Goal: Navigation & Orientation: Understand site structure

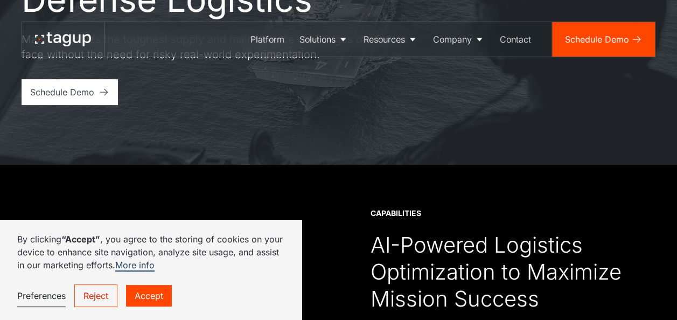
scroll to position [179, 0]
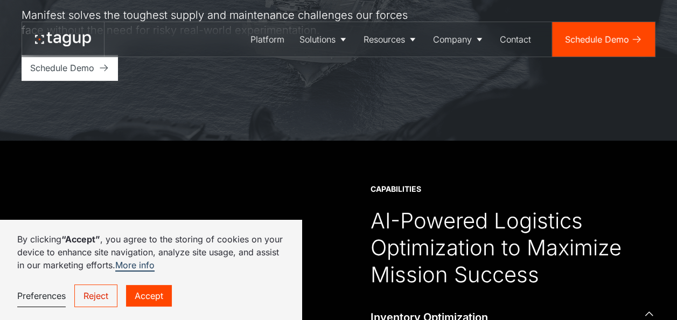
click at [91, 298] on link "Reject" at bounding box center [95, 295] width 43 height 23
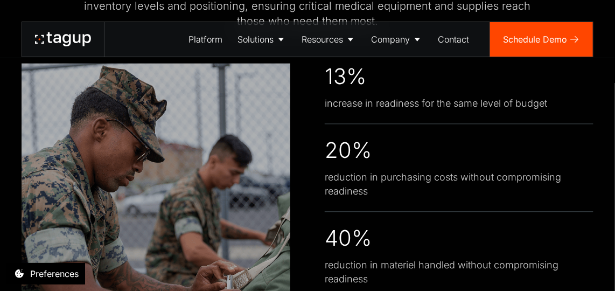
scroll to position [2275, 0]
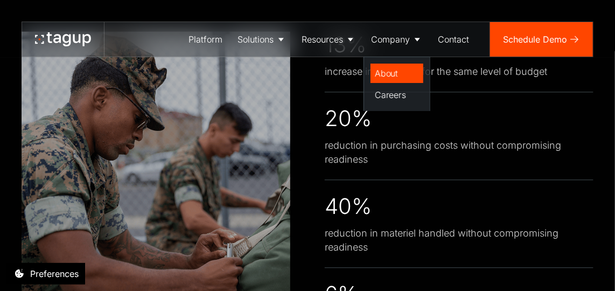
click at [387, 78] on div "About" at bounding box center [397, 73] width 44 height 13
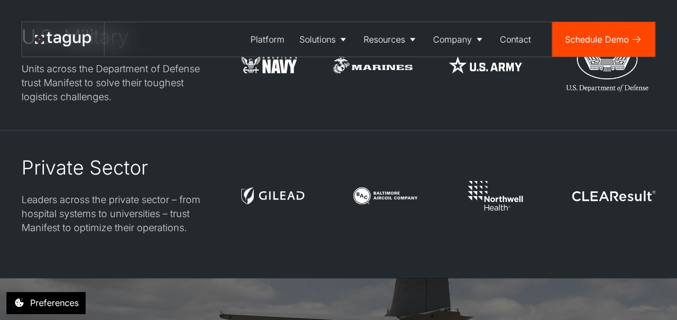
scroll to position [2703, 0]
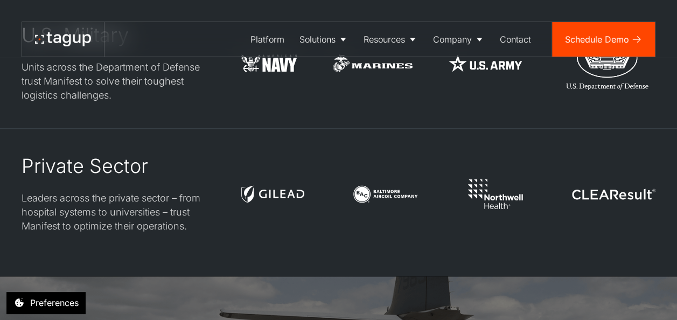
drag, startPoint x: 231, startPoint y: 149, endPoint x: 309, endPoint y: 128, distance: 80.2
click at [309, 154] on div "Private Sector Leaders across the private sector – from hospital systems to uni…" at bounding box center [339, 193] width 634 height 79
click at [537, 186] on div "OUR CUSTOMERS Serving the Public and Private Sector U.S. Military Units across …" at bounding box center [339, 86] width 634 height 381
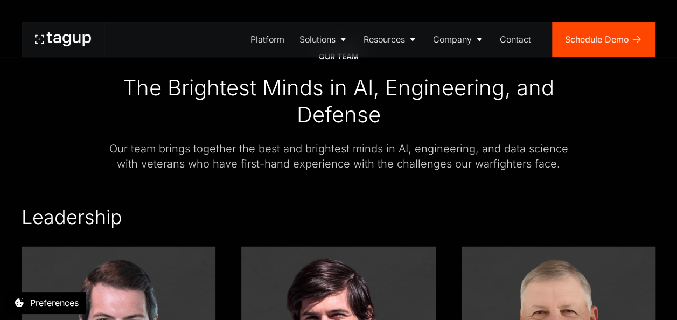
scroll to position [0, 0]
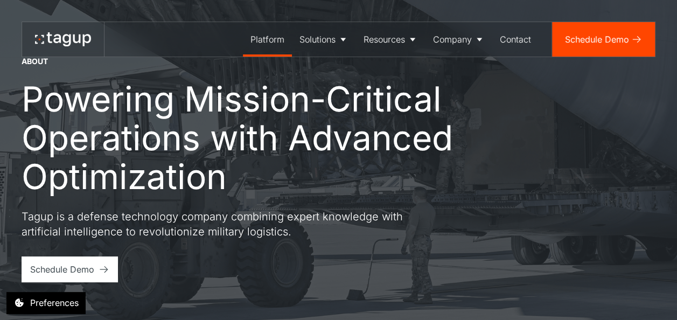
click at [280, 38] on div "Platform" at bounding box center [267, 39] width 34 height 13
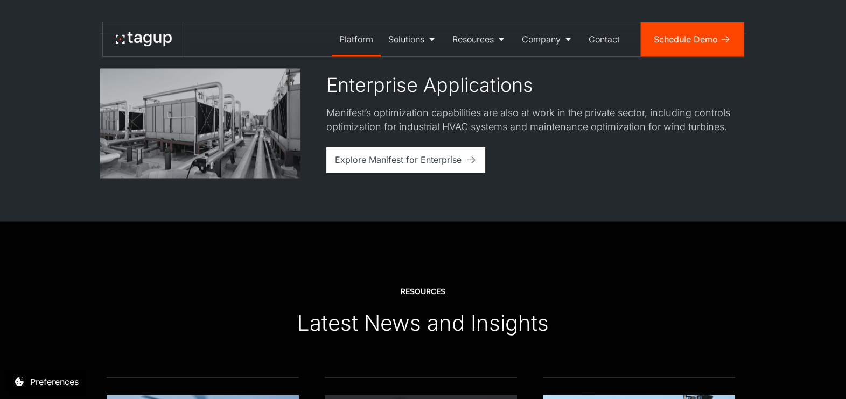
scroll to position [2293, 0]
